Goal: Information Seeking & Learning: Learn about a topic

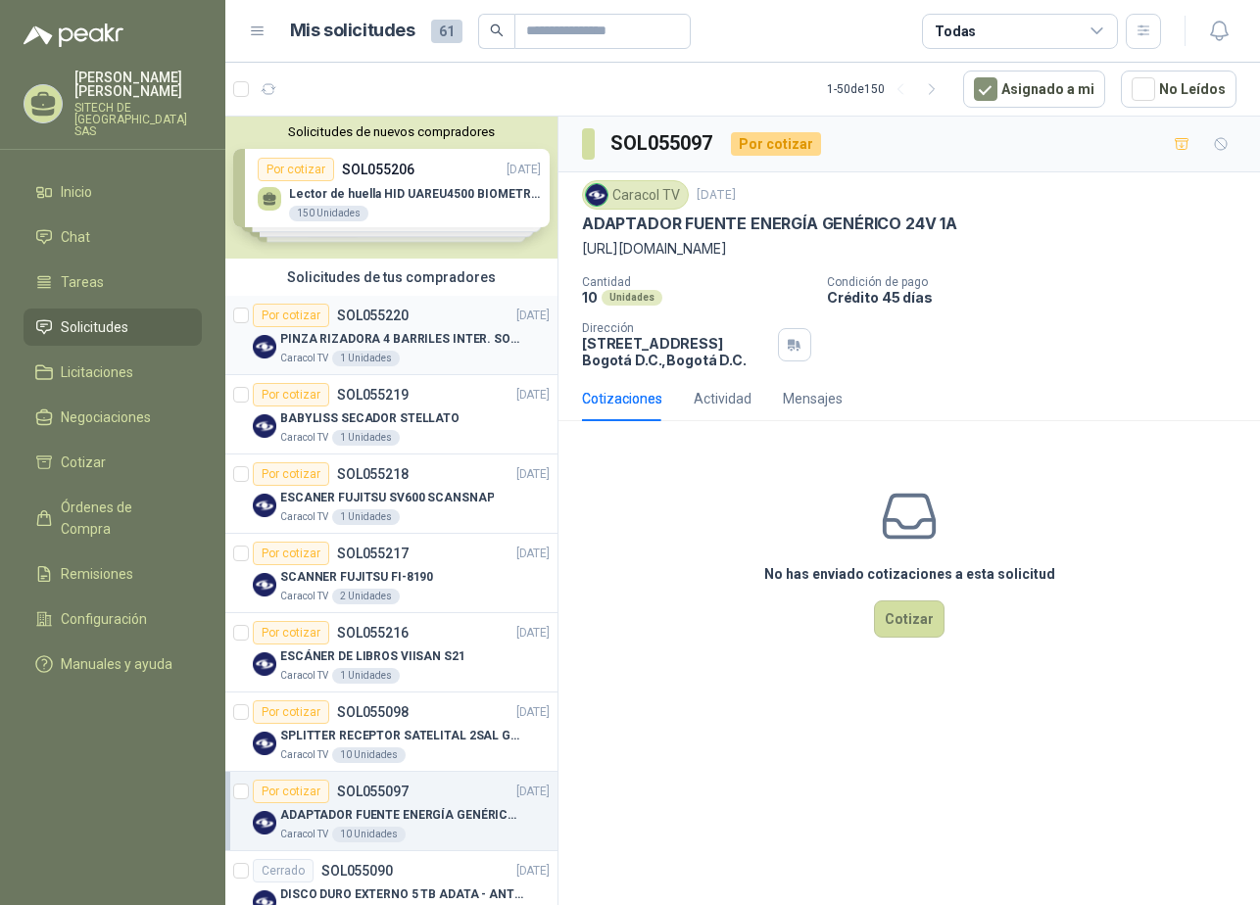
click at [367, 322] on p "SOL055220" at bounding box center [373, 316] width 72 height 14
click at [411, 418] on p "BABYLISS SECADOR STELLATO" at bounding box center [369, 418] width 179 height 19
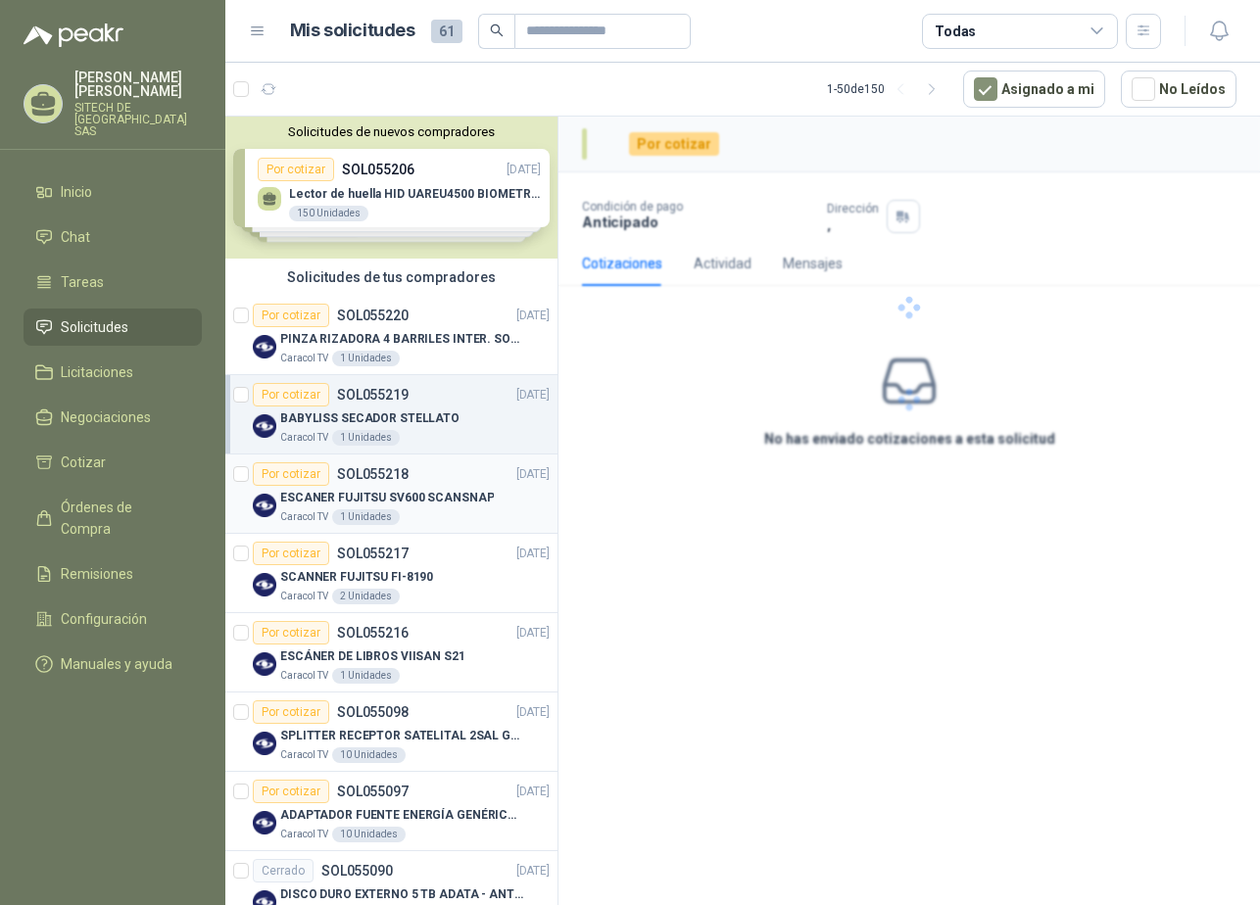
click at [409, 490] on p "ESCANER FUJITSU SV600 SCANSNAP" at bounding box center [387, 498] width 214 height 19
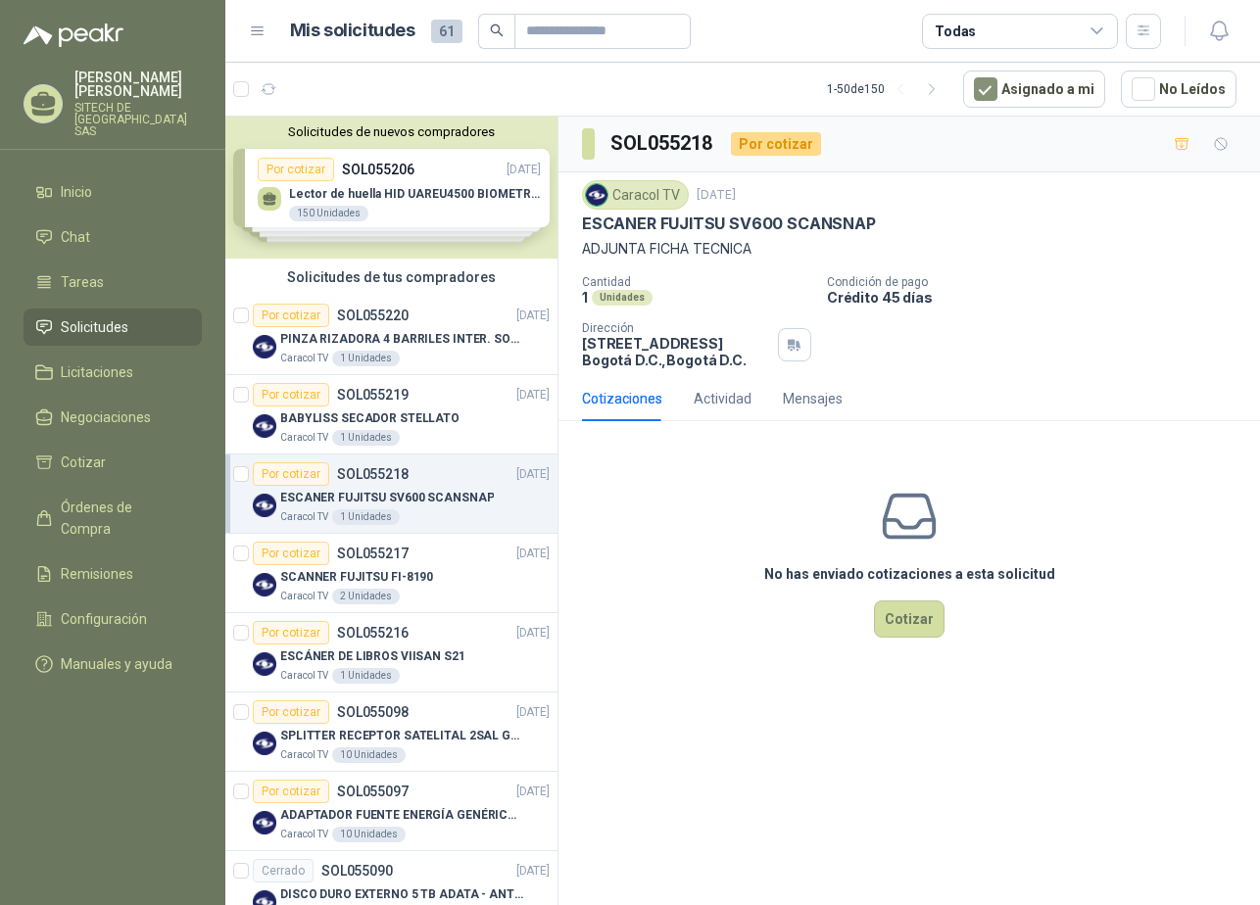
click at [702, 230] on p "ESCANER FUJITSU SV600 SCANSNAP" at bounding box center [729, 224] width 294 height 21
copy p "ESCANER FUJITSU SV600 SCANSNAP"
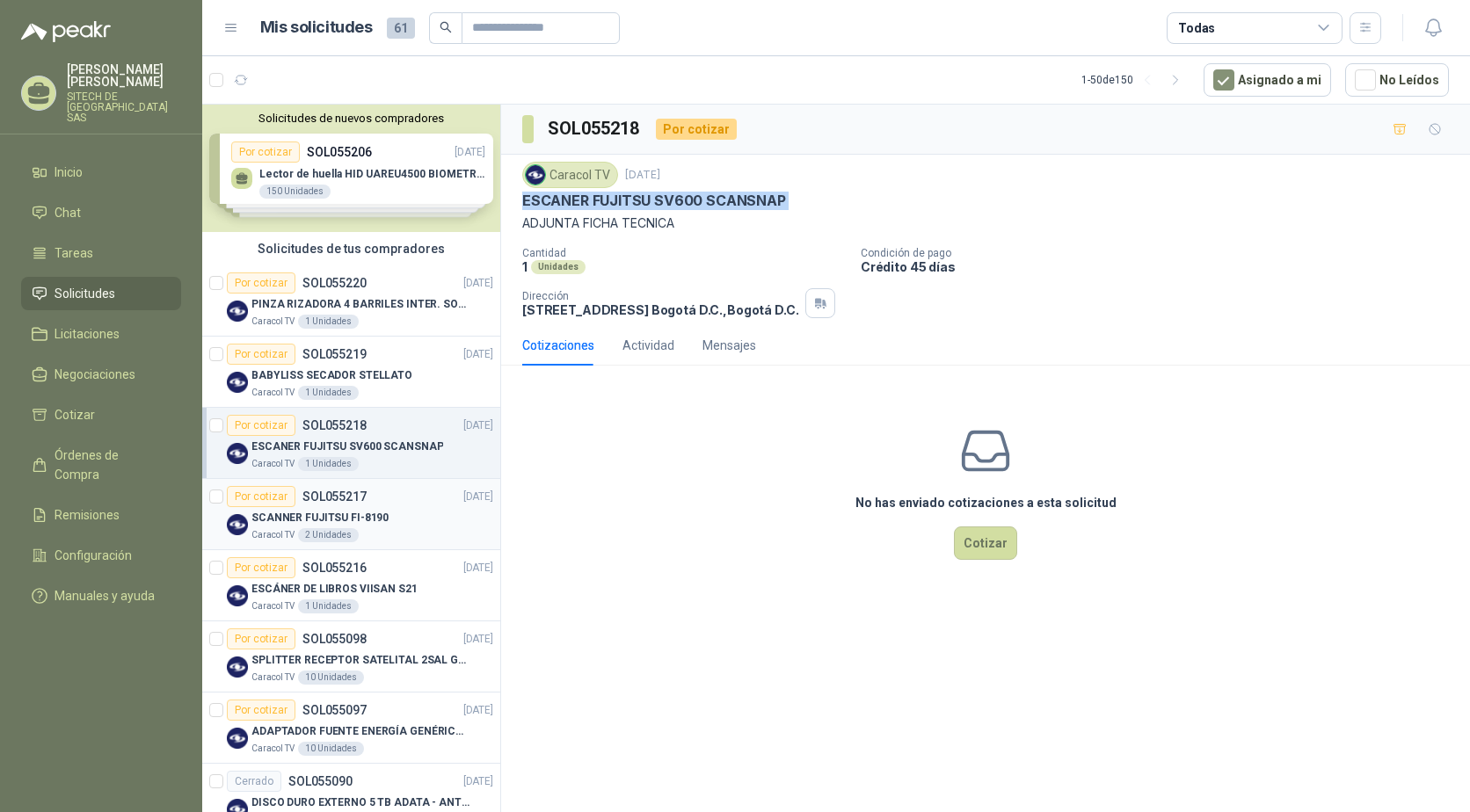
drag, startPoint x: 344, startPoint y: 513, endPoint x: 372, endPoint y: 526, distance: 30.9
click at [344, 513] on p "SCANNER FUJITSU FI-8190" at bounding box center [319, 518] width 137 height 17
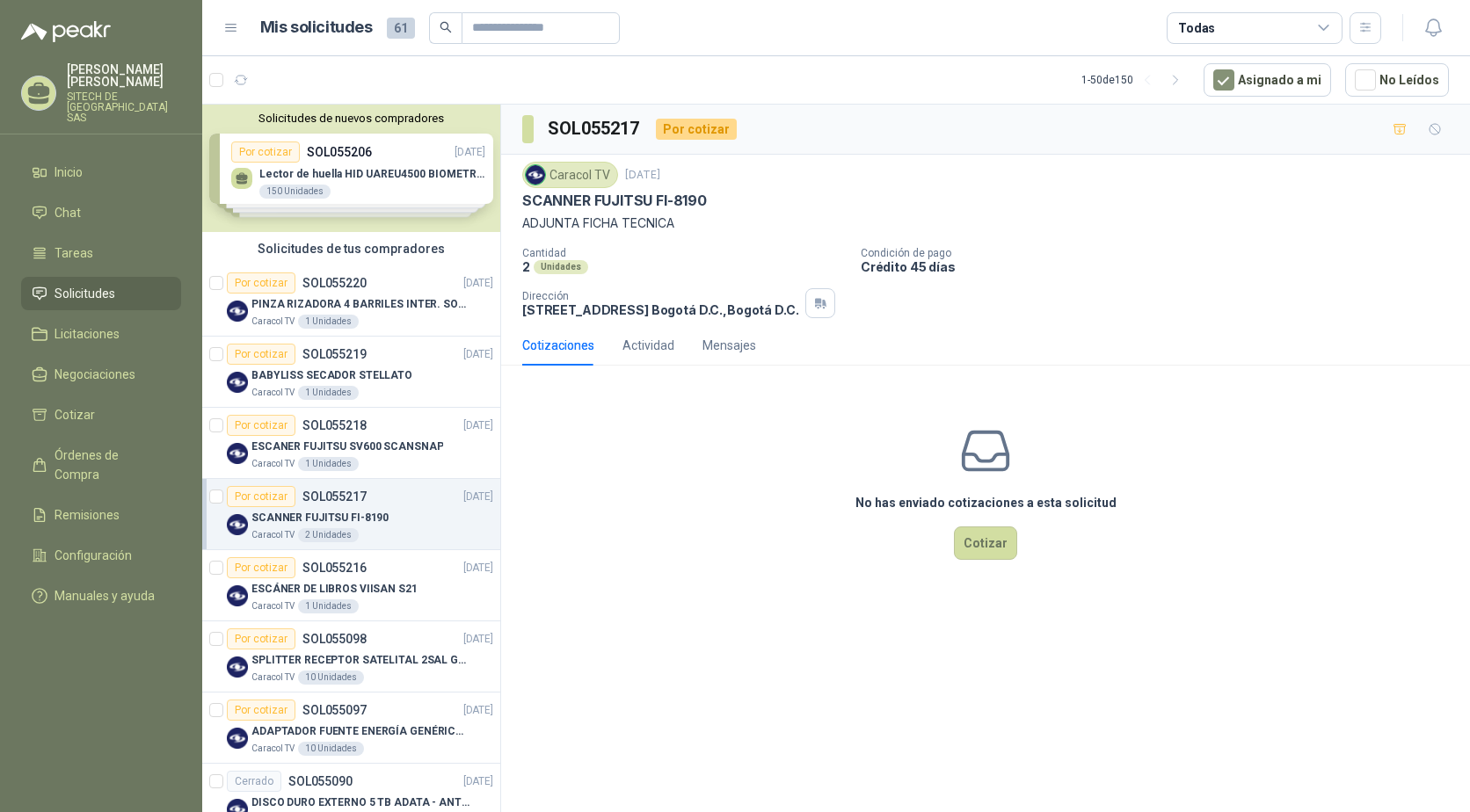
click at [577, 203] on p "SCANNER FUJITSU FI-8190" at bounding box center [615, 201] width 185 height 19
copy p "SCANNER FUJITSU FI-8190"
click at [348, 582] on p "ESCÁNER DE LIBROS VIISAN S21" at bounding box center [334, 589] width 166 height 17
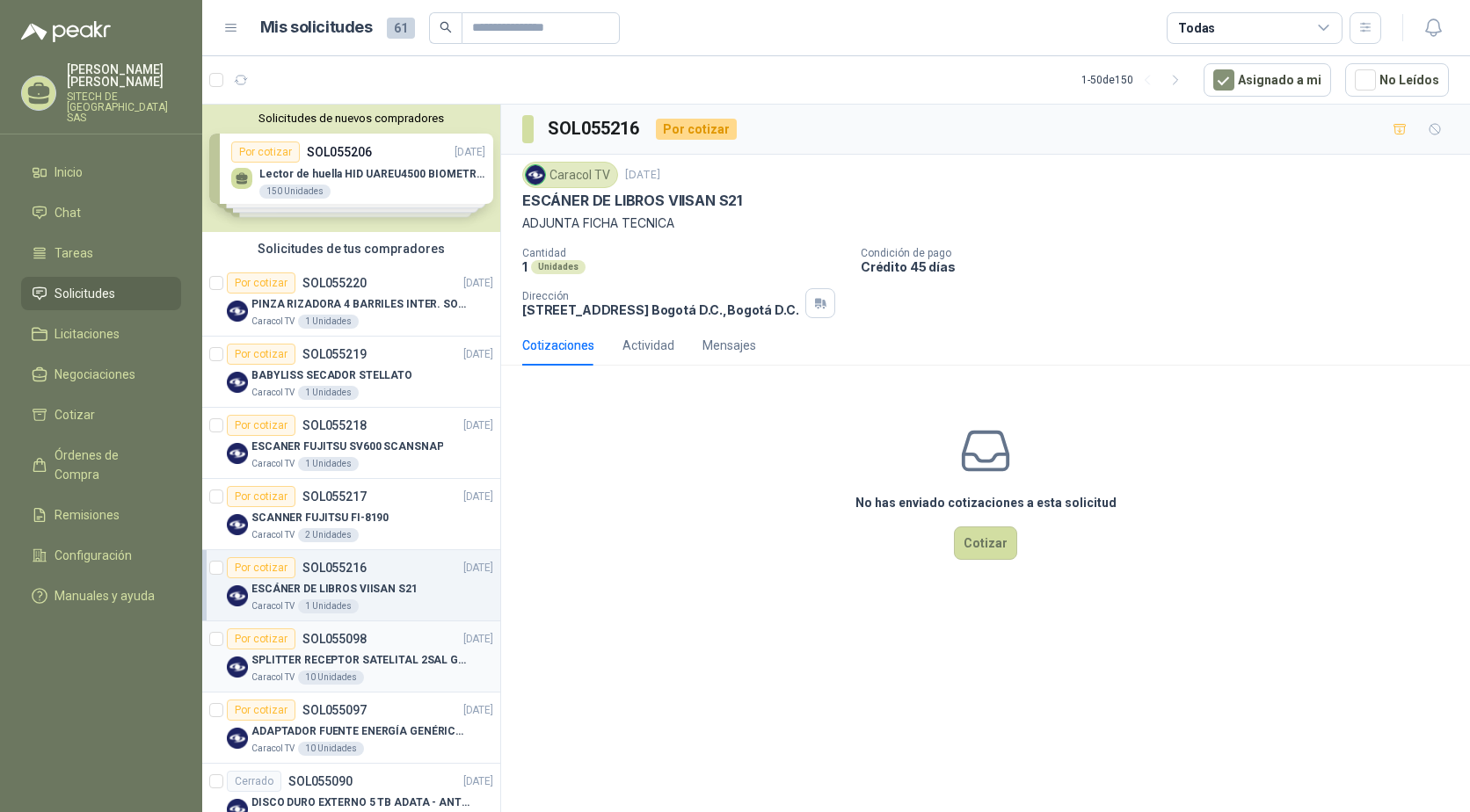
click at [309, 664] on p "SPLITTER RECEPTOR SATELITAL 2SAL GT-SP21" at bounding box center [361, 660] width 219 height 17
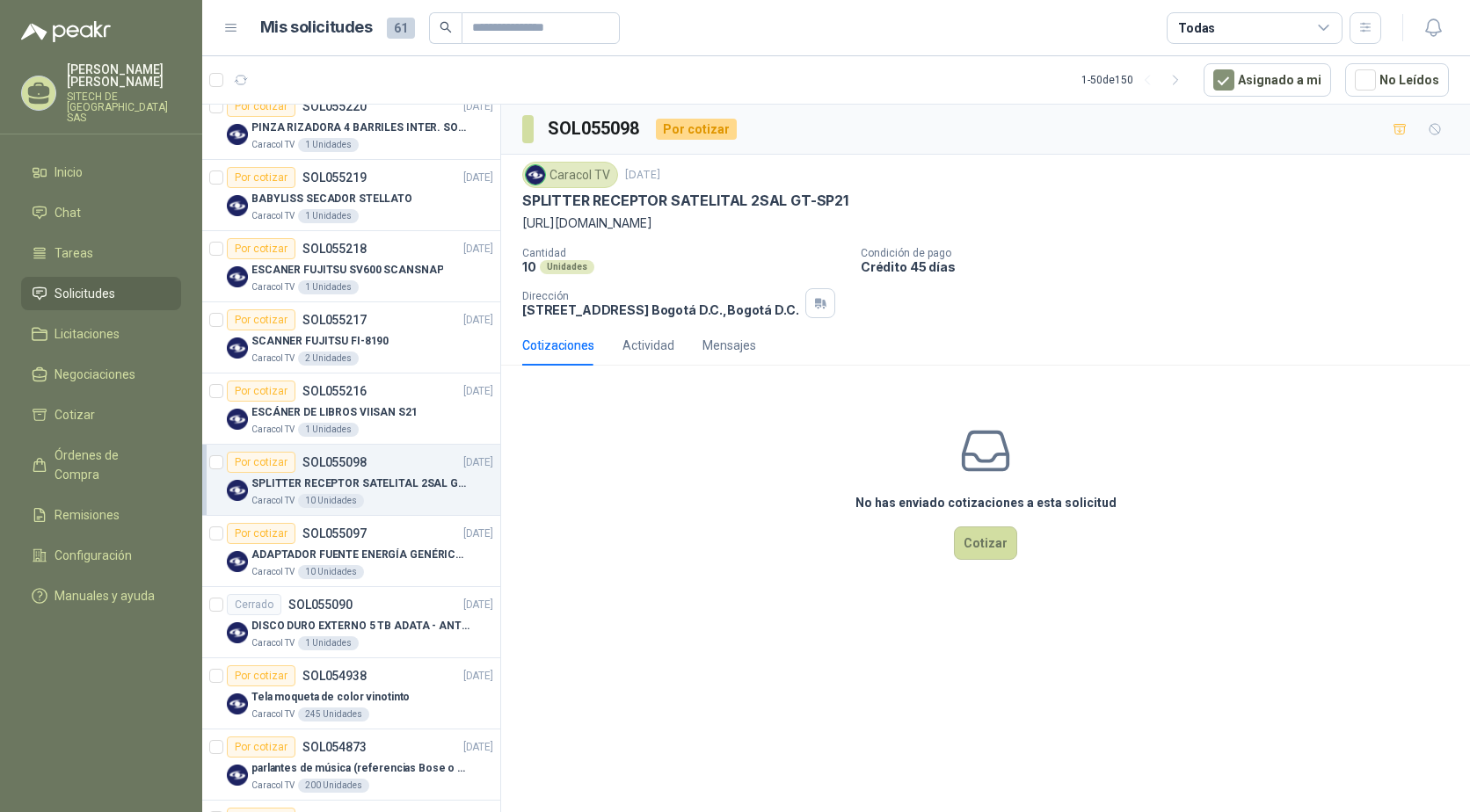
scroll to position [176, 0]
click at [83, 318] on link "Licitaciones" at bounding box center [101, 334] width 160 height 33
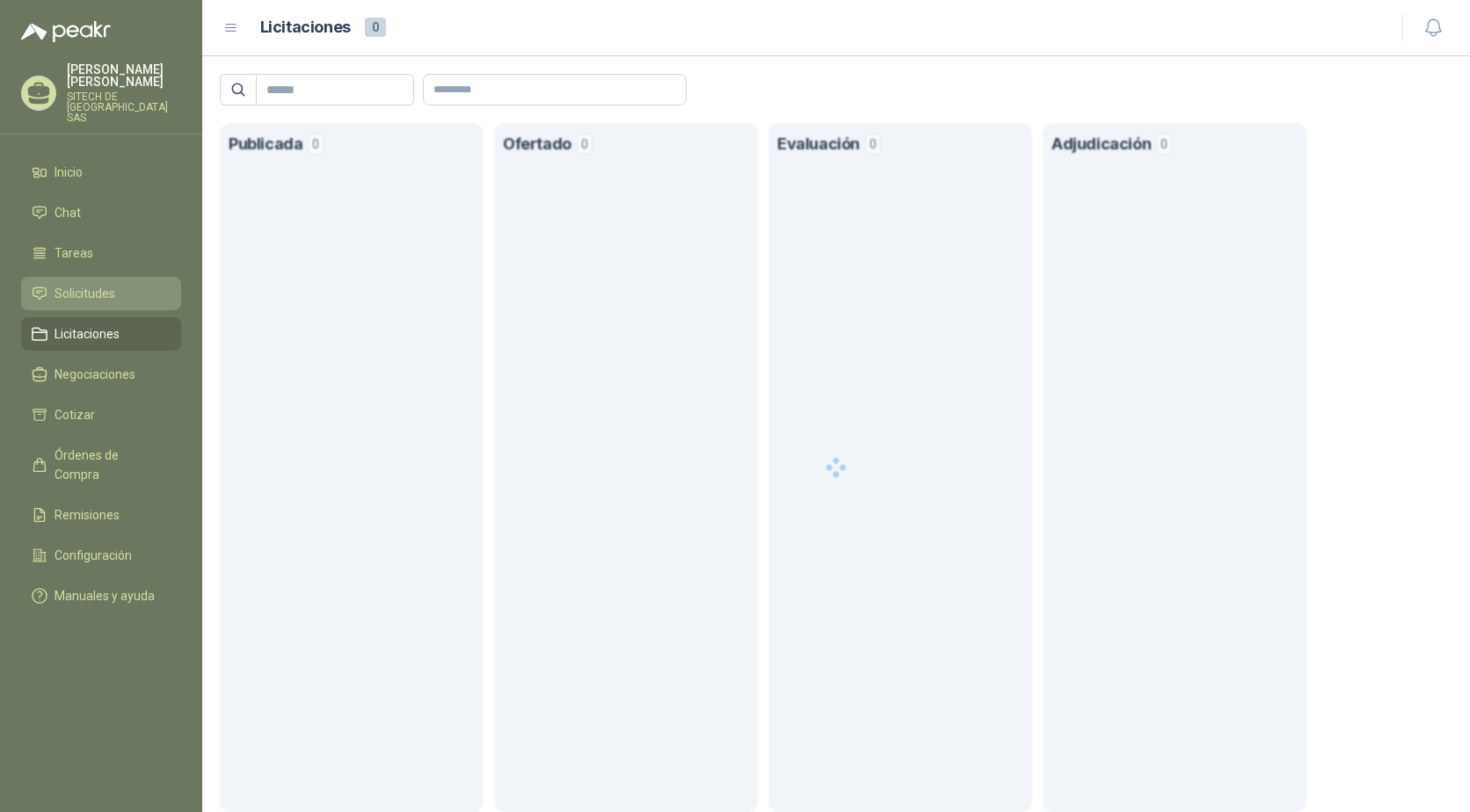
click at [90, 284] on span "Solicitudes" at bounding box center [85, 293] width 61 height 20
